Goal: Task Accomplishment & Management: Use online tool/utility

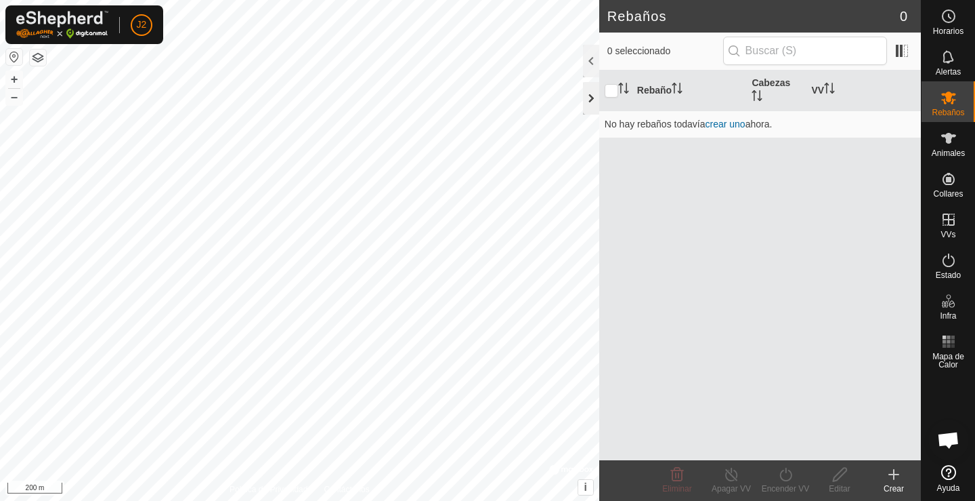
click at [590, 102] on div at bounding box center [591, 98] width 16 height 33
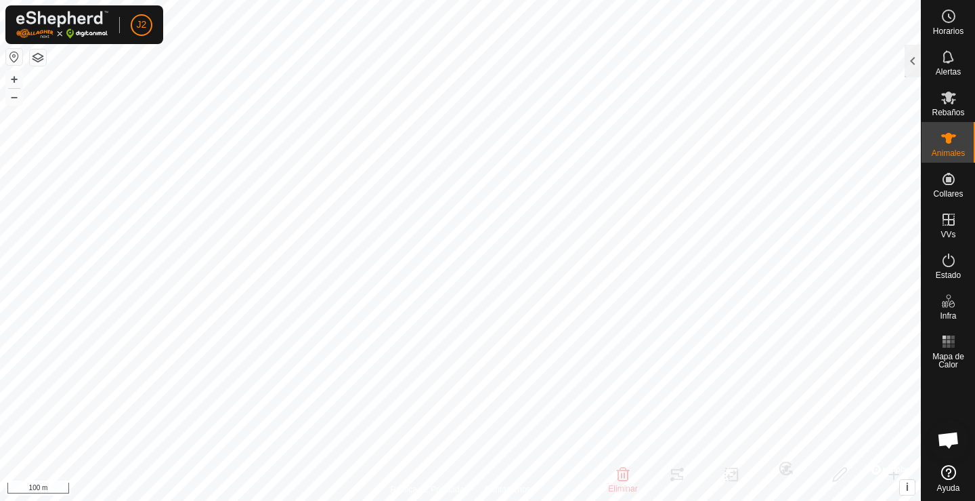
drag, startPoint x: 908, startPoint y: 58, endPoint x: 911, endPoint y: 85, distance: 27.2
click at [910, 57] on div at bounding box center [913, 61] width 16 height 33
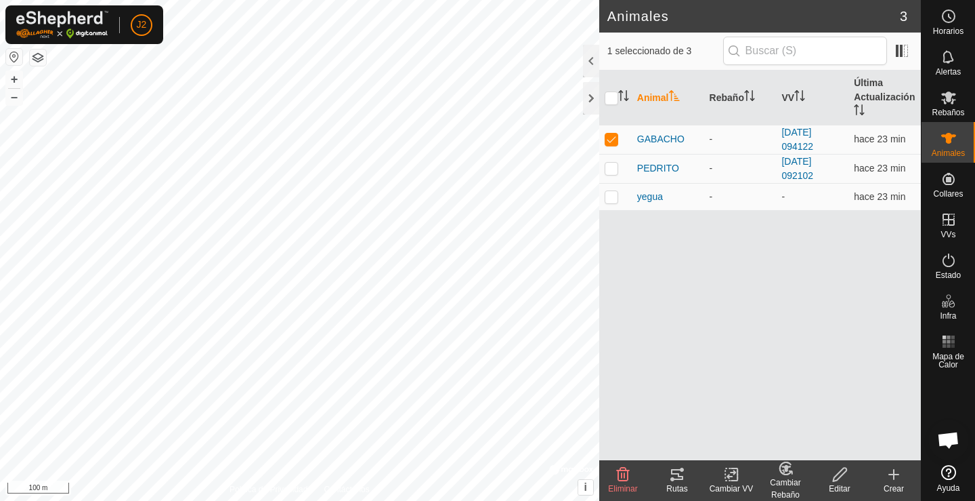
click at [690, 474] on tracks-svg-icon at bounding box center [677, 474] width 54 height 16
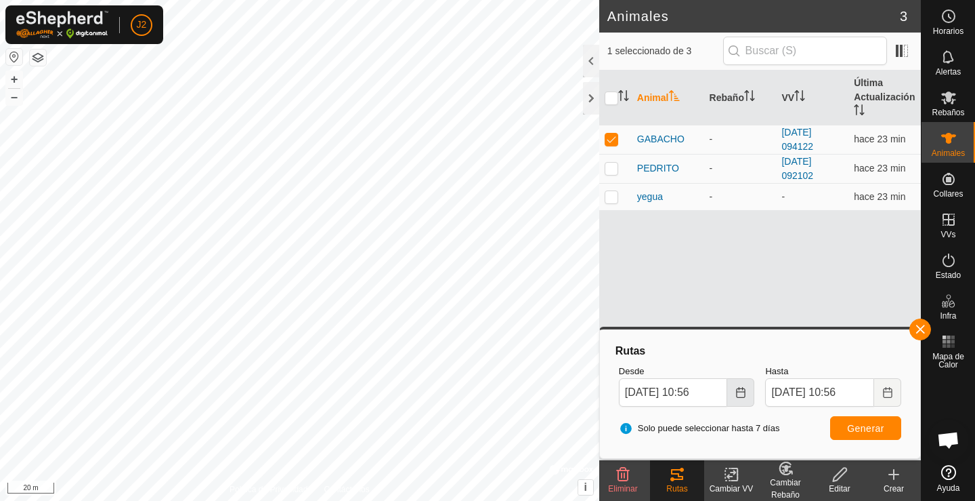
click at [741, 395] on icon "Choose Date" at bounding box center [741, 392] width 11 height 11
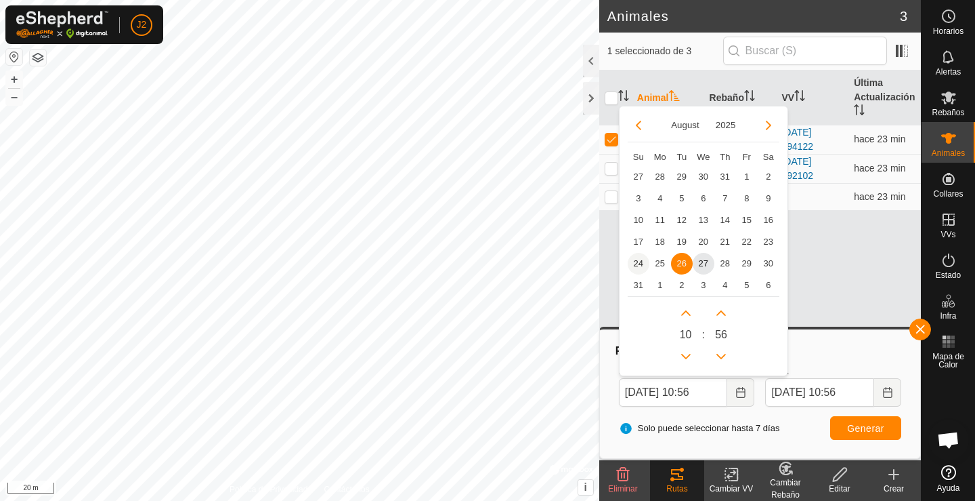
click at [634, 265] on span "24" at bounding box center [639, 264] width 22 height 22
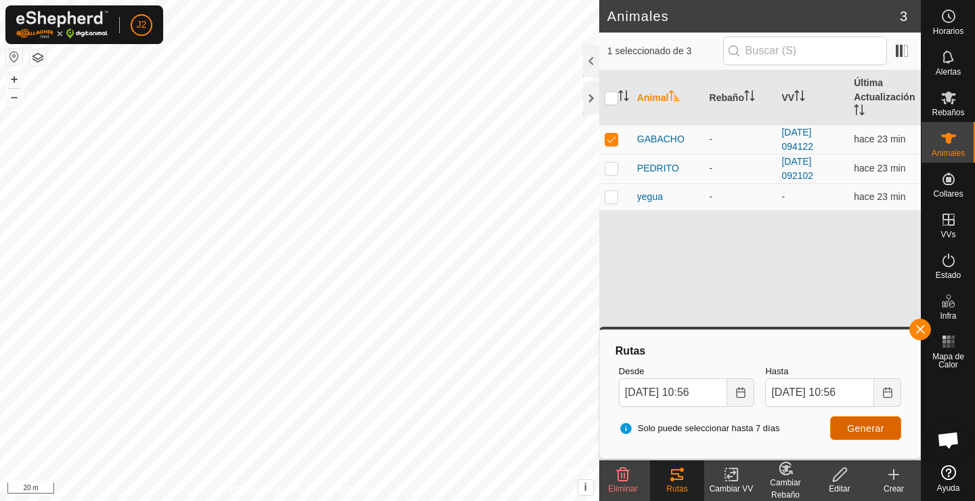
click at [861, 431] on span "Generar" at bounding box center [865, 428] width 37 height 11
click at [742, 389] on icon "Choose Date" at bounding box center [740, 392] width 9 height 11
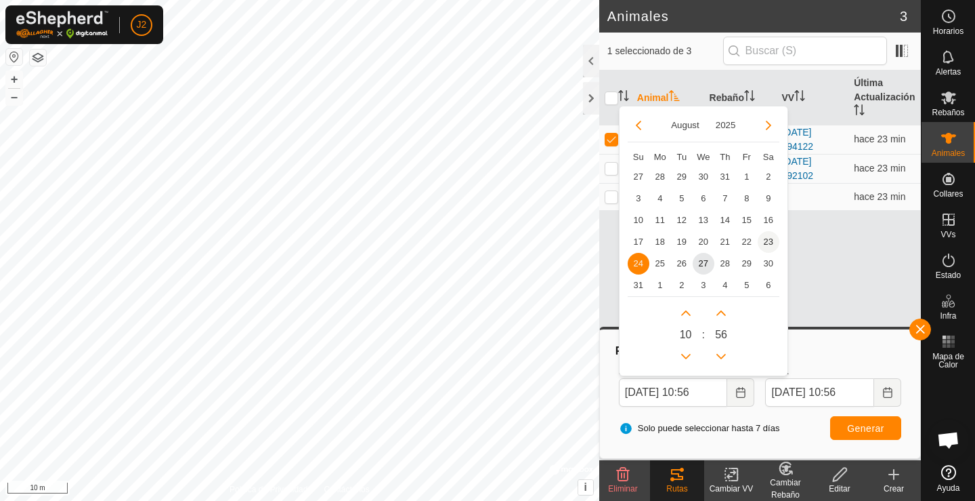
click at [769, 242] on span "23" at bounding box center [769, 242] width 22 height 22
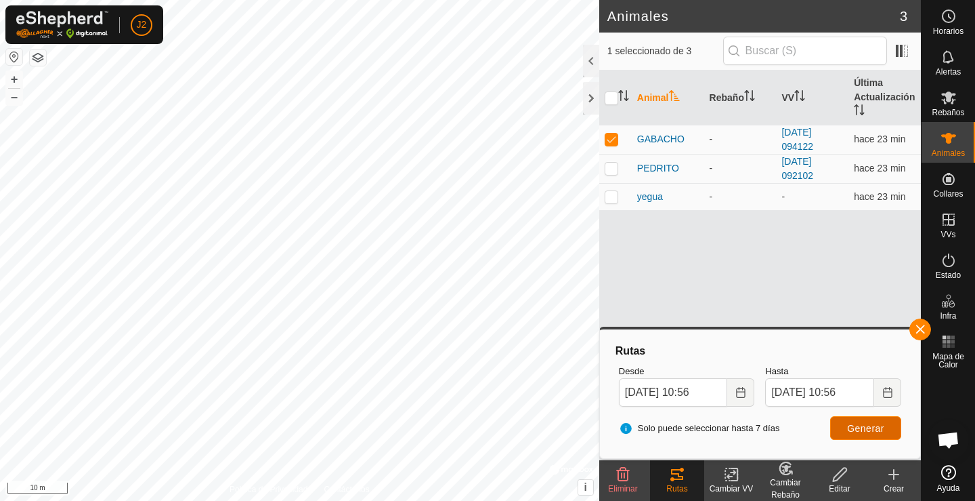
click at [880, 429] on span "Generar" at bounding box center [865, 428] width 37 height 11
click at [743, 391] on icon "Choose Date" at bounding box center [740, 392] width 9 height 11
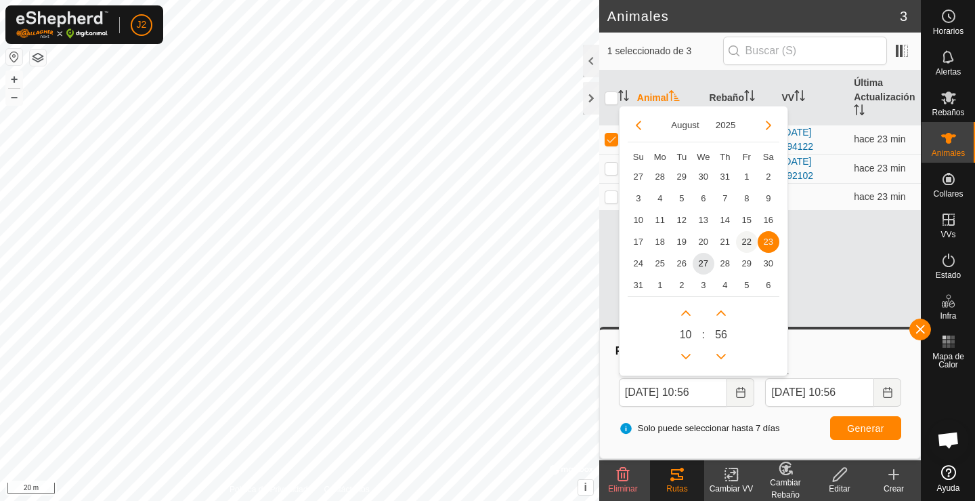
drag, startPoint x: 745, startPoint y: 236, endPoint x: 781, endPoint y: 283, distance: 58.9
click at [746, 236] on span "22" at bounding box center [747, 242] width 22 height 22
type input "[DATE] 10:56"
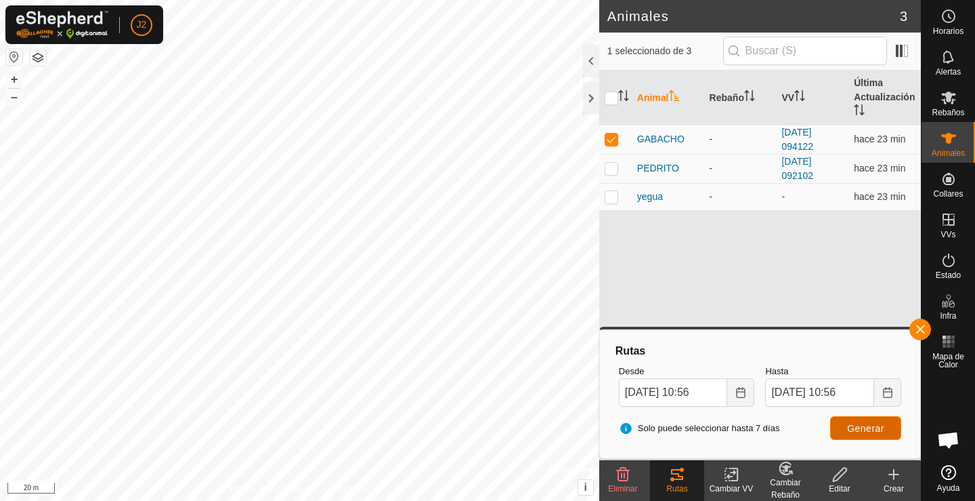
click at [876, 429] on span "Generar" at bounding box center [865, 428] width 37 height 11
drag, startPoint x: 920, startPoint y: 330, endPoint x: 778, endPoint y: 260, distance: 158.4
click at [920, 329] on button "button" at bounding box center [921, 329] width 22 height 22
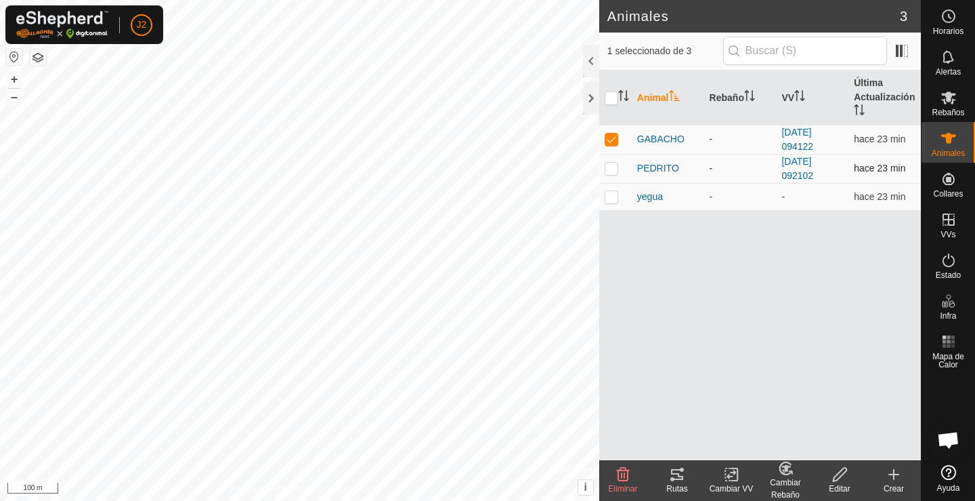
drag, startPoint x: 612, startPoint y: 136, endPoint x: 612, endPoint y: 172, distance: 35.9
click at [612, 137] on p-checkbox at bounding box center [612, 138] width 14 height 11
checkbox input "false"
click at [612, 173] on p-tablecheckbox at bounding box center [612, 168] width 14 height 11
click at [681, 487] on div "Rutas" at bounding box center [677, 488] width 54 height 12
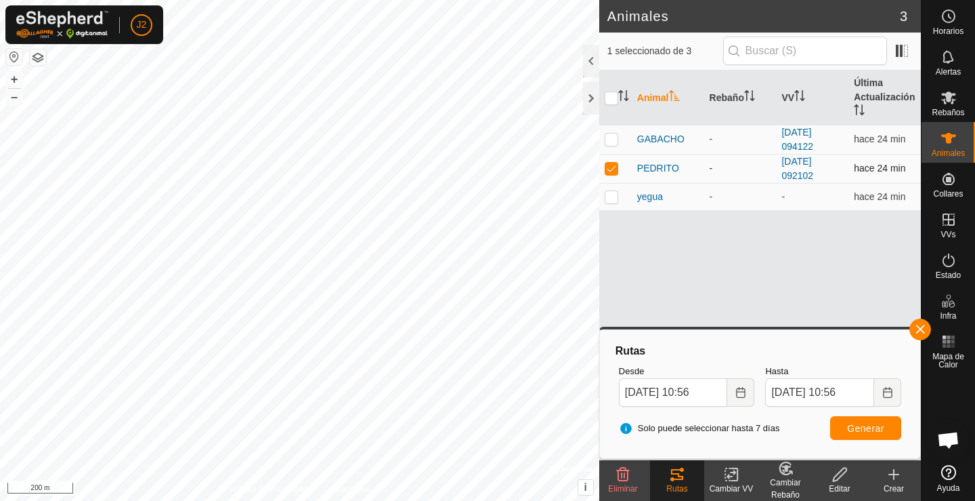
click at [616, 167] on p-checkbox at bounding box center [612, 168] width 14 height 11
checkbox input "false"
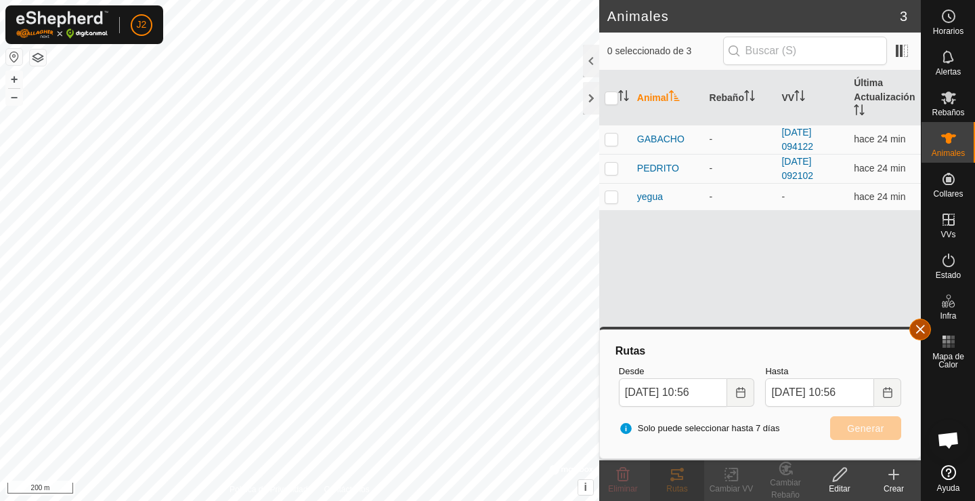
click at [918, 329] on button "button" at bounding box center [921, 329] width 22 height 22
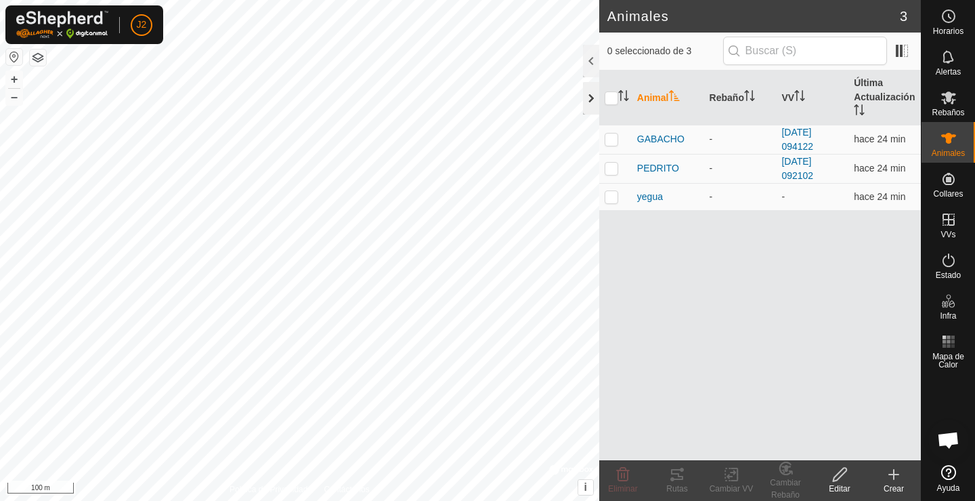
click at [585, 96] on div at bounding box center [591, 98] width 16 height 33
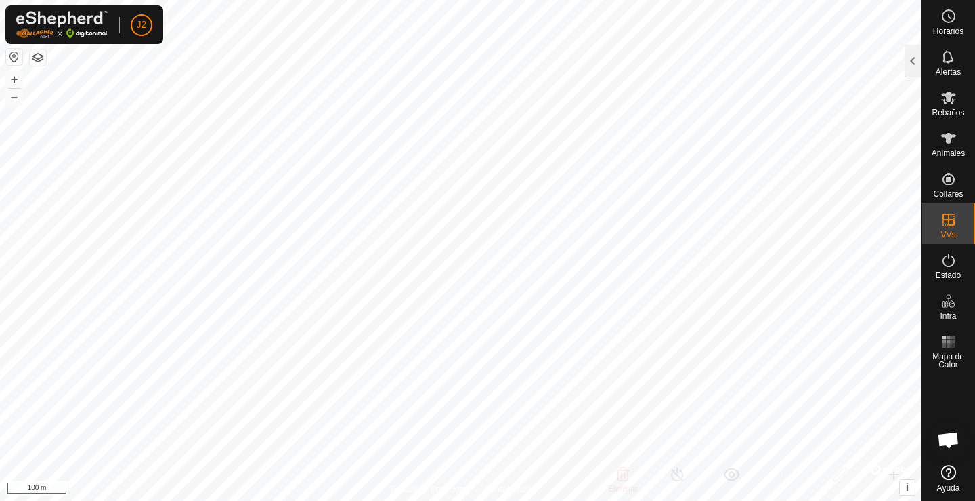
checkbox input "false"
click at [912, 57] on div at bounding box center [913, 61] width 16 height 33
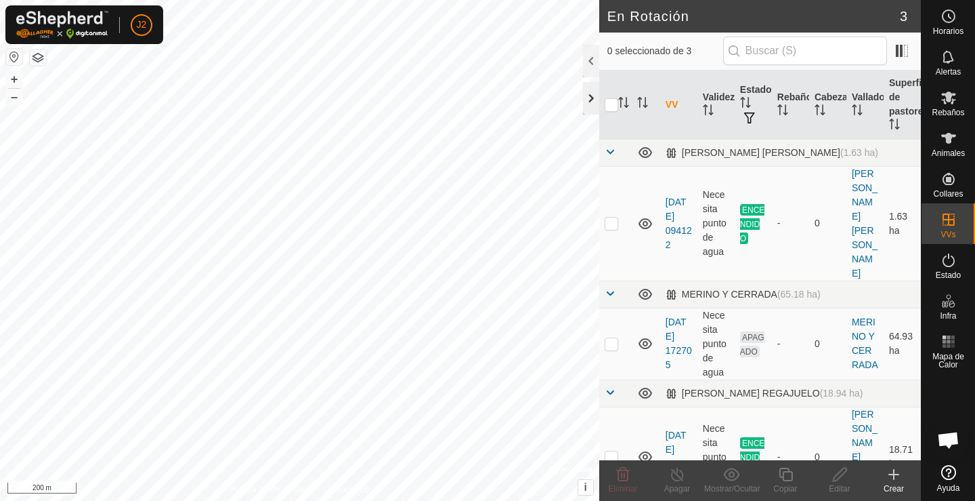
click at [593, 99] on div at bounding box center [591, 98] width 16 height 33
